Goal: Task Accomplishment & Management: Use online tool/utility

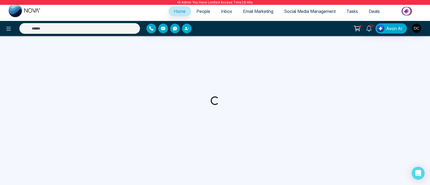
select select "*"
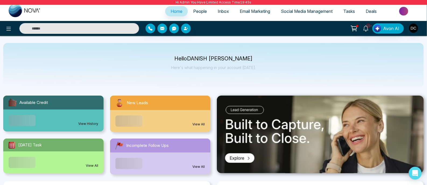
click at [193, 12] on span "People" at bounding box center [200, 11] width 14 height 5
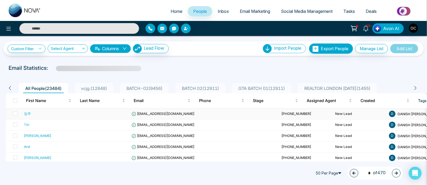
click at [28, 113] on div "앙주" at bounding box center [27, 113] width 7 height 5
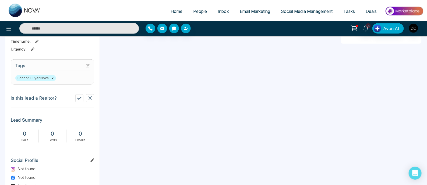
scroll to position [202, 0]
click at [87, 67] on icon at bounding box center [88, 65] width 4 height 4
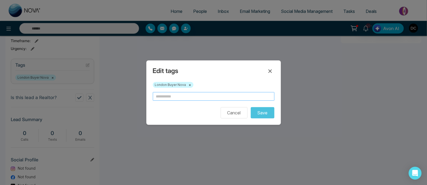
click at [166, 96] on input "text" at bounding box center [214, 96] width 122 height 9
type input "****"
click at [270, 116] on button "Save" at bounding box center [263, 112] width 24 height 11
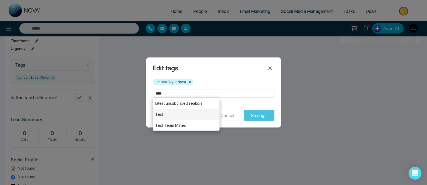
click at [185, 115] on li "Test" at bounding box center [186, 114] width 67 height 11
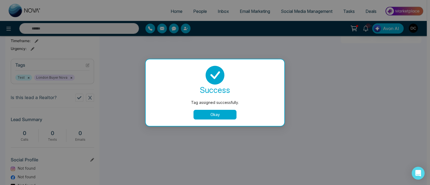
click at [226, 118] on button "Okay" at bounding box center [215, 115] width 43 height 10
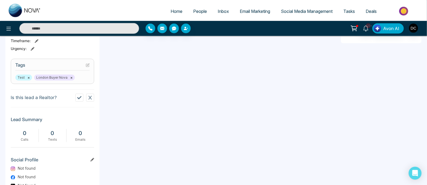
click at [28, 80] on button "×" at bounding box center [28, 77] width 2 height 5
click at [200, 13] on span "People" at bounding box center [200, 11] width 14 height 5
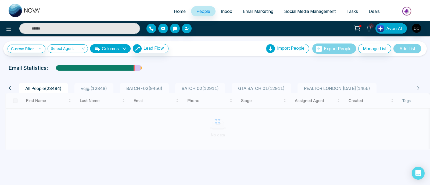
click at [197, 12] on span "People" at bounding box center [204, 11] width 14 height 5
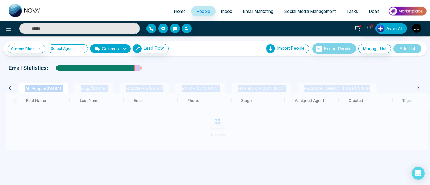
drag, startPoint x: 427, startPoint y: 91, endPoint x: 426, endPoint y: 72, distance: 19.7
click at [426, 72] on div "All People ( 23484 ) vcjg. ( 12848 ) BATCH-02 ( 9456 ) BATCH [PHONE_NUMBER] ( 1…" at bounding box center [215, 122] width 424 height 101
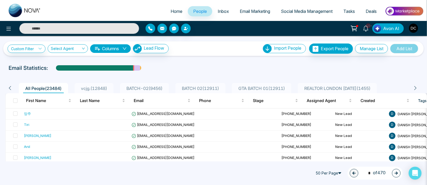
click at [250, 12] on span "Email Marketing" at bounding box center [255, 11] width 30 height 5
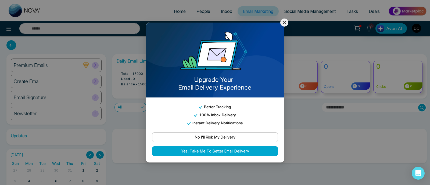
click at [285, 24] on icon at bounding box center [284, 22] width 6 height 6
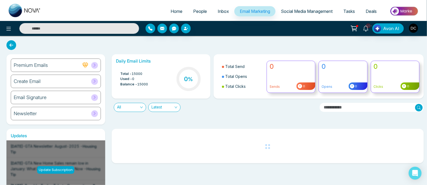
click at [65, 66] on div "Premium Emails" at bounding box center [56, 65] width 90 height 13
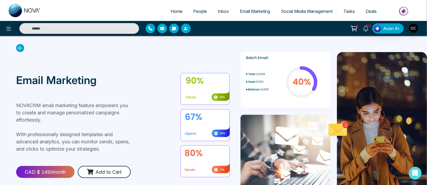
click at [258, 10] on span "Email Marketing" at bounding box center [255, 11] width 30 height 5
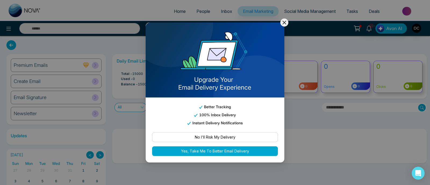
click at [286, 24] on icon at bounding box center [284, 22] width 6 height 6
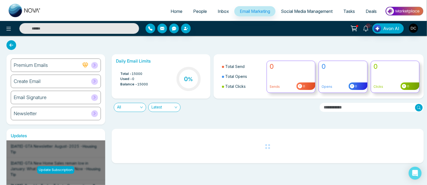
click at [51, 80] on div "Create Email" at bounding box center [56, 81] width 90 height 13
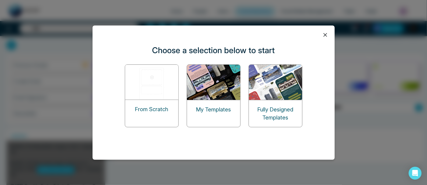
click at [205, 91] on img at bounding box center [214, 82] width 54 height 35
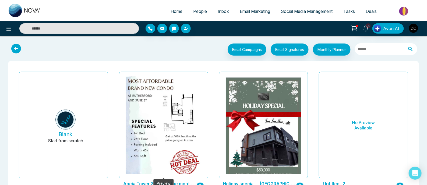
click at [173, 105] on img at bounding box center [164, 75] width 152 height 217
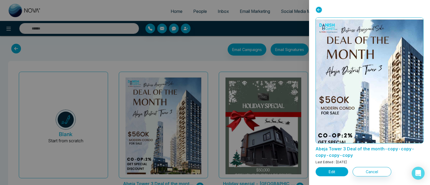
click at [337, 174] on button "Edit" at bounding box center [332, 171] width 33 height 9
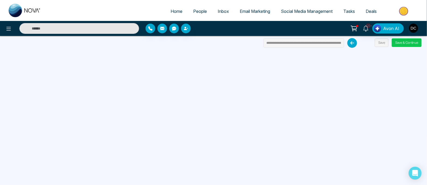
click at [408, 44] on button "Save & Continue" at bounding box center [406, 42] width 30 height 9
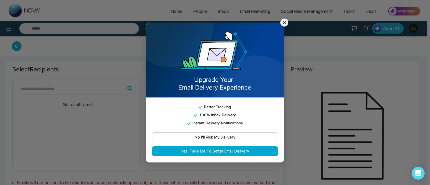
type input "**********"
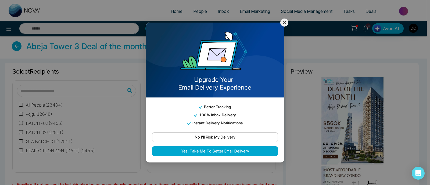
click at [285, 24] on icon at bounding box center [284, 22] width 6 height 6
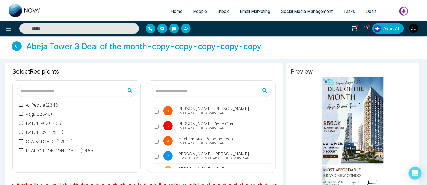
click at [170, 10] on span "Home" at bounding box center [176, 11] width 12 height 5
select select "*"
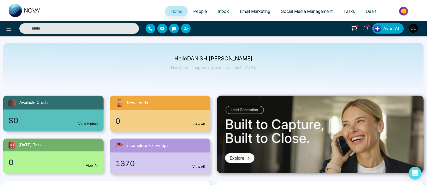
click at [419, 29] on div "10+ Avon AI" at bounding box center [337, 28] width 171 height 10
click at [413, 29] on img "button" at bounding box center [413, 28] width 9 height 9
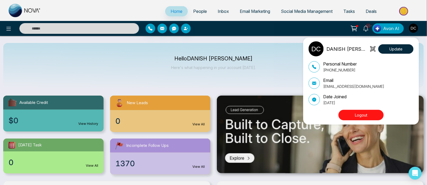
click at [363, 117] on button "Logout" at bounding box center [360, 115] width 45 height 10
